Goal: Task Accomplishment & Management: Manage account settings

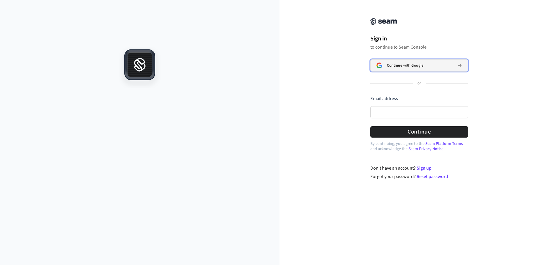
click at [417, 61] on button "Continue with Google" at bounding box center [419, 65] width 98 height 12
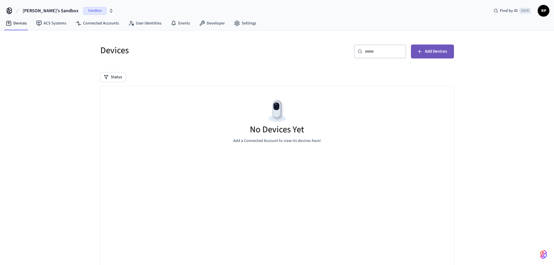
click at [440, 55] on span "Add Devices" at bounding box center [436, 52] width 22 height 8
click at [103, 27] on link "Connected Accounts" at bounding box center [97, 23] width 53 height 10
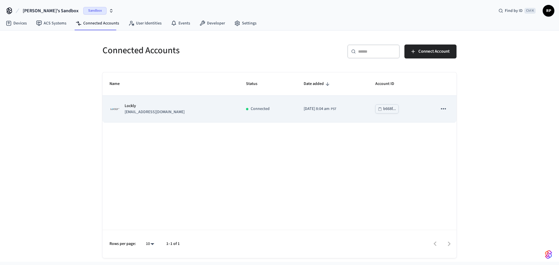
click at [269, 113] on td "Connected" at bounding box center [268, 109] width 58 height 26
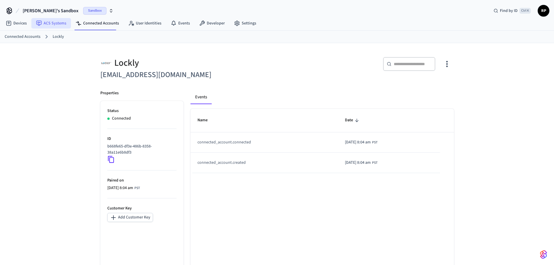
click at [48, 27] on link "ACS Systems" at bounding box center [51, 23] width 40 height 10
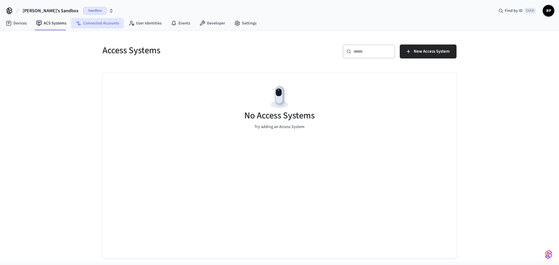
click at [90, 24] on link "Connected Accounts" at bounding box center [97, 23] width 53 height 10
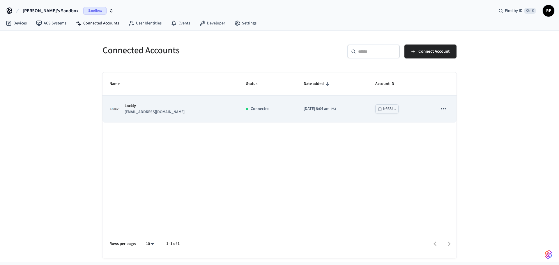
click at [212, 111] on td "Lockly meira_sol@icloud.com" at bounding box center [170, 109] width 136 height 26
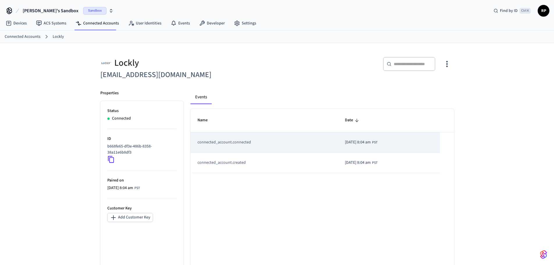
click at [262, 143] on td "connected_account.connected" at bounding box center [265, 142] width 148 height 20
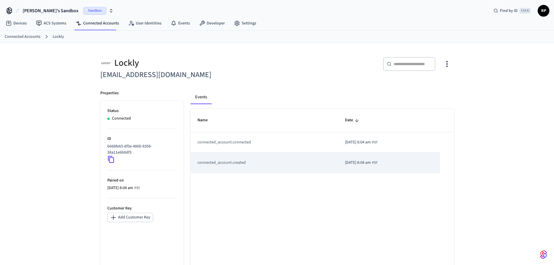
click at [274, 169] on td "connected_account.created" at bounding box center [265, 163] width 148 height 20
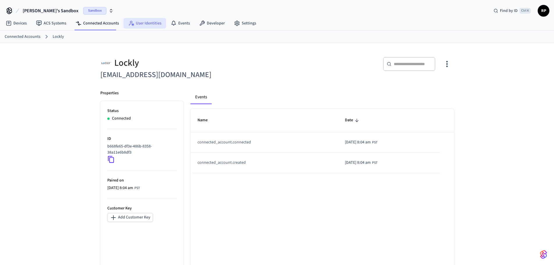
click at [151, 28] on link "User Identities" at bounding box center [145, 23] width 42 height 10
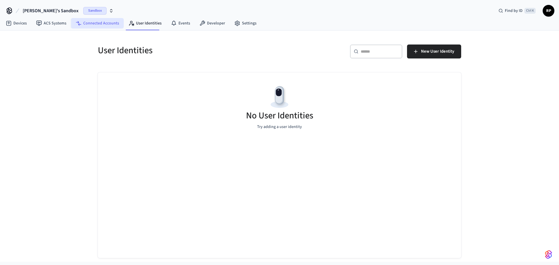
click at [99, 24] on link "Connected Accounts" at bounding box center [97, 23] width 53 height 10
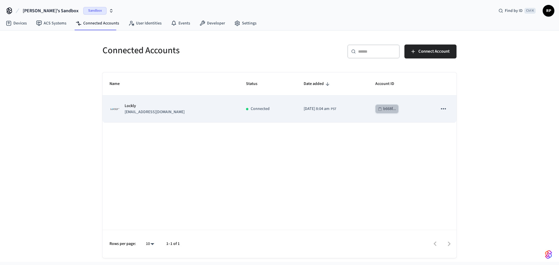
click at [390, 108] on div "b668f..." at bounding box center [389, 108] width 13 height 7
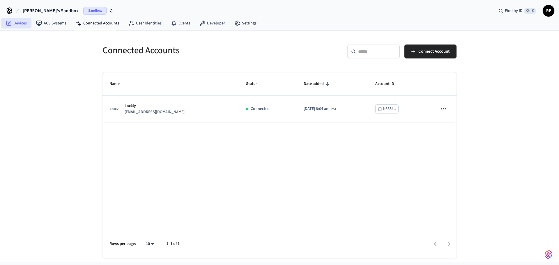
click at [16, 25] on link "Devices" at bounding box center [16, 23] width 30 height 10
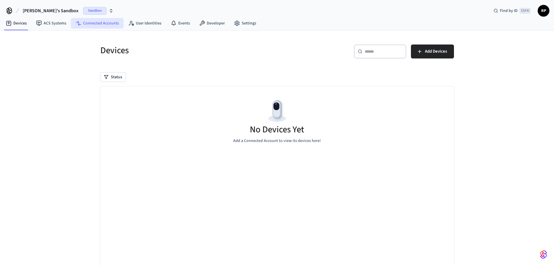
click at [97, 24] on link "Connected Accounts" at bounding box center [97, 23] width 53 height 10
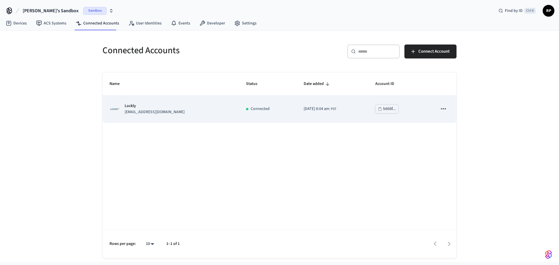
click at [440, 108] on icon "sticky table" at bounding box center [443, 109] width 8 height 8
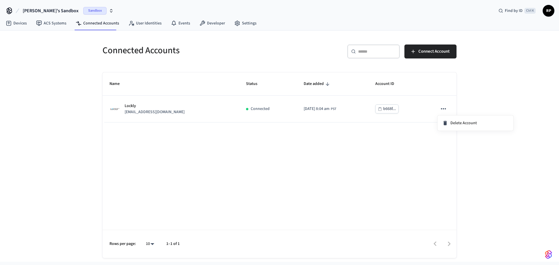
click at [373, 157] on div at bounding box center [279, 132] width 559 height 265
click at [14, 22] on link "Devices" at bounding box center [16, 23] width 30 height 10
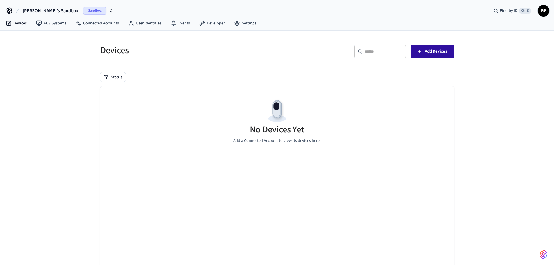
click at [434, 54] on span "Add Devices" at bounding box center [436, 52] width 22 height 8
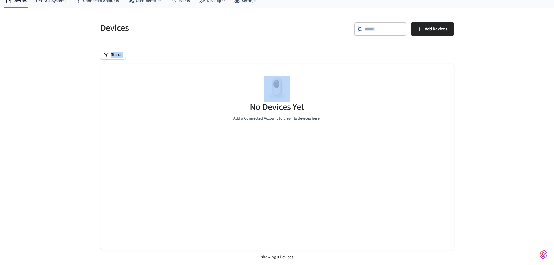
drag, startPoint x: 217, startPoint y: 75, endPoint x: 182, endPoint y: -6, distance: 87.6
click at [182, 0] on html "Robert's Sandbox Sandbox Find by ID Ctrl K RP Devices ACS Systems Connected Acc…" at bounding box center [277, 122] width 554 height 288
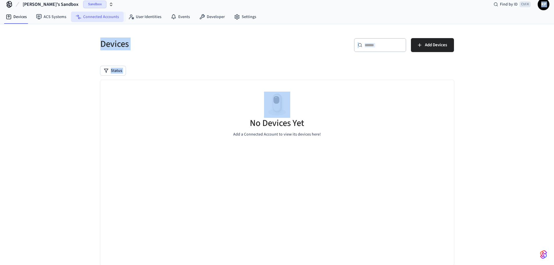
click at [101, 19] on link "Connected Accounts" at bounding box center [97, 17] width 53 height 10
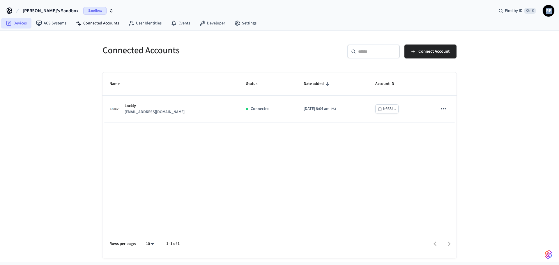
click at [13, 24] on link "Devices" at bounding box center [16, 23] width 30 height 10
